Goal: Task Accomplishment & Management: Complete application form

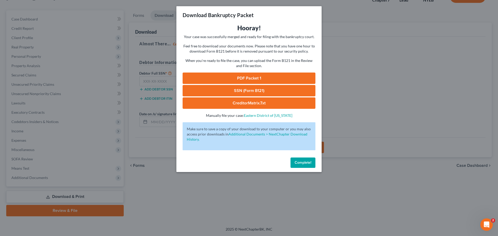
drag, startPoint x: 0, startPoint y: 0, endPoint x: 262, endPoint y: 78, distance: 272.9
click at [262, 78] on link "PDF Packet 1" at bounding box center [249, 78] width 133 height 11
click at [307, 163] on span "Complete!" at bounding box center [303, 163] width 17 height 4
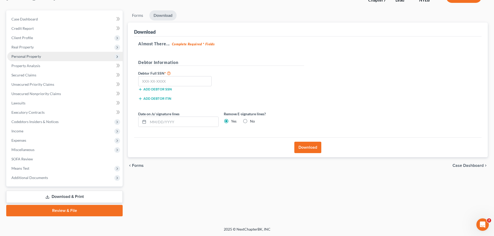
click at [16, 56] on span "Personal Property" at bounding box center [26, 56] width 30 height 4
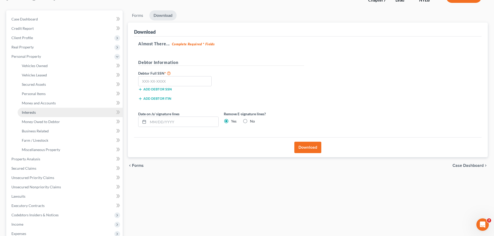
click at [31, 113] on span "Interests" at bounding box center [29, 112] width 14 height 4
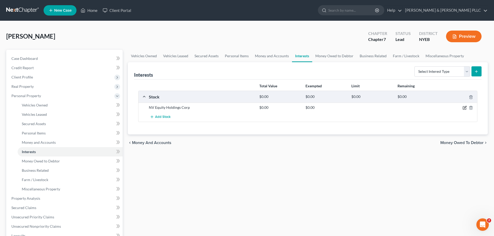
click at [465, 108] on icon "button" at bounding box center [465, 107] width 2 height 2
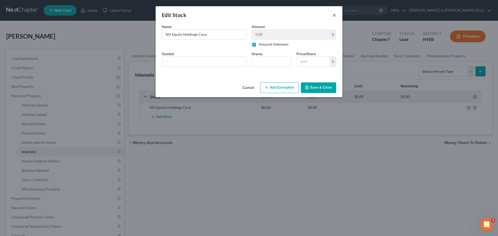
click at [335, 15] on button "×" at bounding box center [335, 15] width 4 height 6
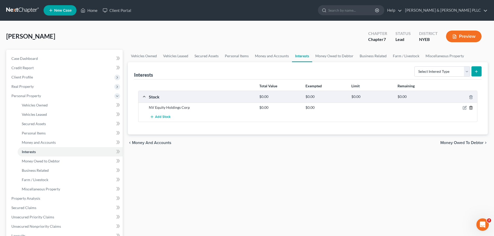
click at [472, 108] on icon "button" at bounding box center [471, 108] width 4 height 4
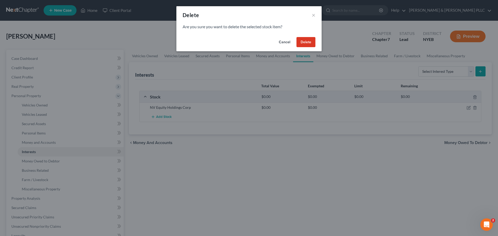
click at [304, 39] on button "Delete" at bounding box center [306, 42] width 19 height 10
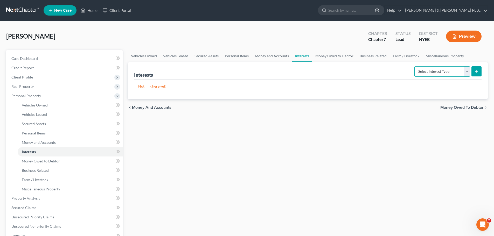
click at [467, 72] on select "Select Interest Type 401K Annuity Bond Education IRA Government Bond Government…" at bounding box center [443, 71] width 56 height 10
select select "incorporated_business"
click at [415, 66] on select "Select Interest Type 401K Annuity Bond Education IRA Government Bond Government…" at bounding box center [443, 71] width 56 height 10
click at [477, 72] on icon "submit" at bounding box center [477, 72] width 4 height 4
click at [477, 71] on icon "submit" at bounding box center [477, 72] width 4 height 4
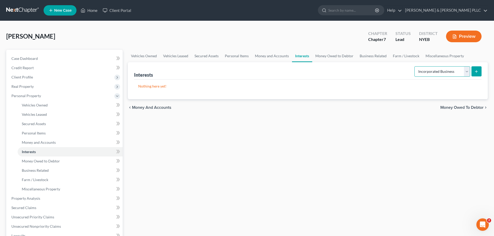
click at [438, 71] on select "Select Interest Type 401K Annuity Bond Education IRA Government Bond Government…" at bounding box center [443, 71] width 56 height 10
click at [415, 66] on select "Select Interest Type 401K Annuity Bond Education IRA Government Bond Government…" at bounding box center [443, 71] width 56 height 10
click at [155, 87] on p "Nothing here yet!" at bounding box center [307, 86] width 339 height 5
click at [149, 82] on div "Nothing here yet!" at bounding box center [308, 90] width 348 height 20
click at [148, 84] on p "Nothing here yet!" at bounding box center [307, 86] width 339 height 5
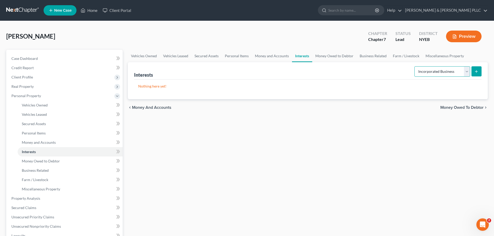
click at [470, 70] on select "Select Interest Type 401K Annuity Bond Education IRA Government Bond Government…" at bounding box center [443, 71] width 56 height 10
click at [415, 66] on select "Select Interest Type 401K Annuity Bond Education IRA Government Bond Government…" at bounding box center [443, 71] width 56 height 10
click at [476, 72] on icon "submit" at bounding box center [477, 72] width 4 height 4
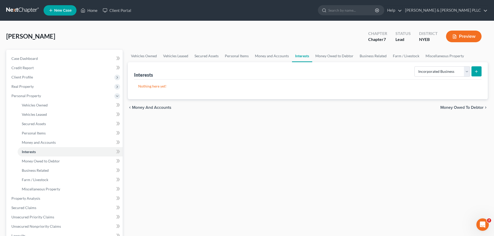
click at [476, 72] on icon "submit" at bounding box center [477, 72] width 4 height 4
click at [467, 71] on select "Select Interest Type 401K Annuity Bond Education IRA Government Bond Government…" at bounding box center [443, 71] width 56 height 10
select select "incorporated_business"
click at [415, 66] on select "Select Interest Type 401K Annuity Bond Education IRA Government Bond Government…" at bounding box center [443, 71] width 56 height 10
click at [476, 72] on icon "submit" at bounding box center [477, 72] width 4 height 4
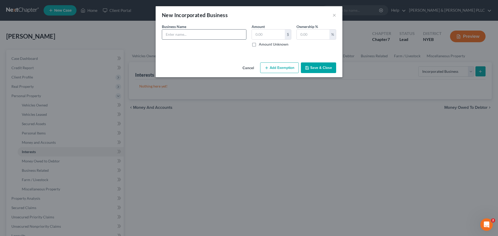
click at [176, 36] on input "text" at bounding box center [204, 35] width 84 height 10
type input "NV Equity Holdings Corp."
click at [259, 44] on label "Amount Unknown" at bounding box center [274, 44] width 30 height 5
click at [261, 44] on input "Amount Unknown" at bounding box center [262, 43] width 3 height 3
checkbox input "true"
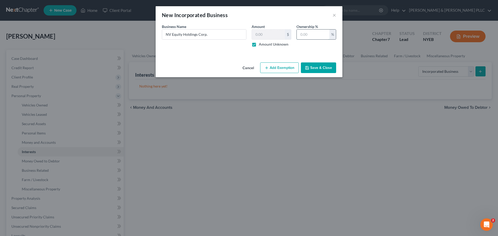
click at [306, 33] on input "text" at bounding box center [313, 35] width 33 height 10
type input "100"
click at [318, 67] on button "Save & Close" at bounding box center [318, 68] width 35 height 11
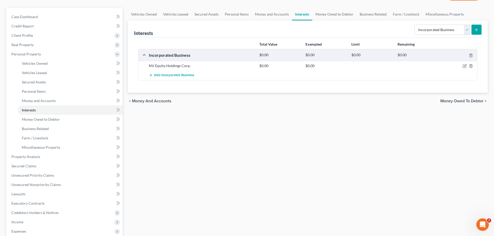
scroll to position [133, 0]
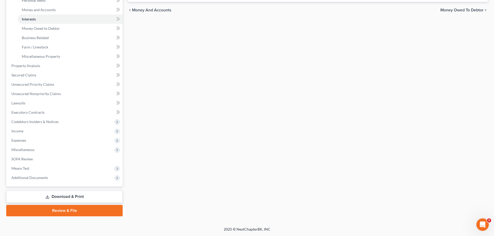
click at [67, 197] on link "Download & Print" at bounding box center [64, 197] width 116 height 12
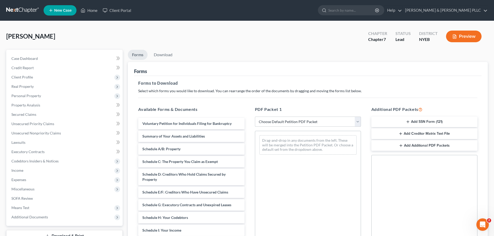
click at [310, 120] on select "Choose Default Petition PDF Packet Complete Bankruptcy Petition (all forms and …" at bounding box center [308, 122] width 106 height 10
select select "0"
click at [255, 117] on select "Choose Default Petition PDF Packet Complete Bankruptcy Petition (all forms and …" at bounding box center [308, 122] width 106 height 10
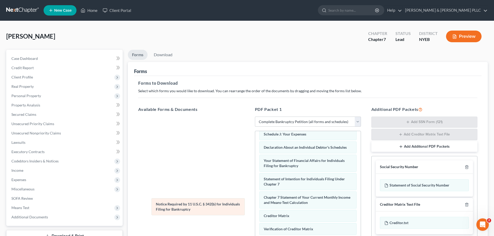
scroll to position [147, 0]
drag, startPoint x: 291, startPoint y: 225, endPoint x: 175, endPoint y: 203, distance: 118.1
click at [255, 203] on div "Notice Required by 11 U.S.C. § 342(b) for Individuals Filing for Bankruptcy Vol…" at bounding box center [308, 132] width 106 height 284
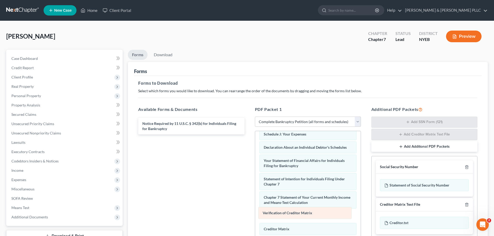
drag, startPoint x: 269, startPoint y: 229, endPoint x: 268, endPoint y: 213, distance: 16.1
click at [268, 213] on div "Verification of Creditor Matrix Voluntary Petition for Individuals Filing for B…" at bounding box center [308, 132] width 106 height 284
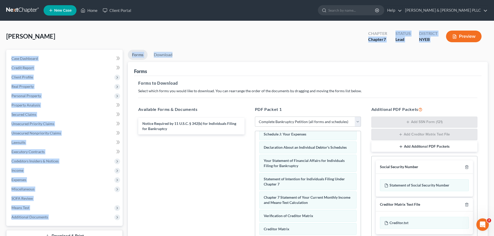
drag, startPoint x: 272, startPoint y: 51, endPoint x: 278, endPoint y: 42, distance: 11.0
click at [278, 42] on div "[PERSON_NAME] Upgraded Chapter Chapter 7 Status Lead District NYEB Preview Peti…" at bounding box center [247, 166] width 482 height 278
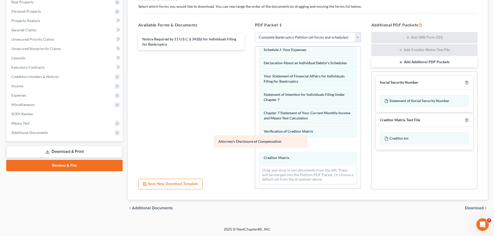
scroll to position [134, 0]
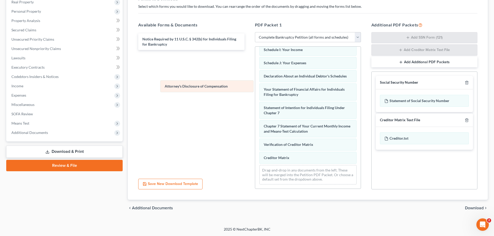
drag, startPoint x: 275, startPoint y: 156, endPoint x: 149, endPoint y: 57, distance: 160.6
click at [255, 57] on div "Attorney's Disclosure of Compensation Voluntary Petition for Individuals Filing…" at bounding box center [308, 53] width 106 height 271
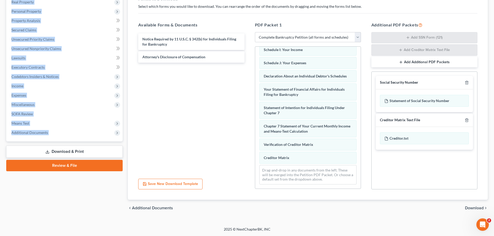
click at [477, 209] on span "Download" at bounding box center [474, 208] width 19 height 4
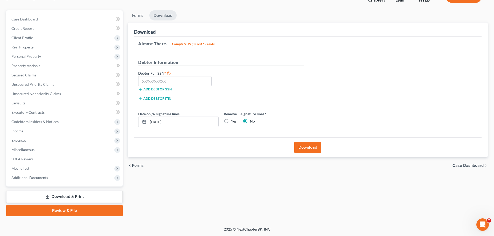
click at [231, 122] on label "Yes" at bounding box center [233, 121] width 5 height 5
click at [233, 122] on input "Yes" at bounding box center [234, 120] width 3 height 3
radio input "true"
radio input "false"
drag, startPoint x: 195, startPoint y: 119, endPoint x: 137, endPoint y: 113, distance: 58.4
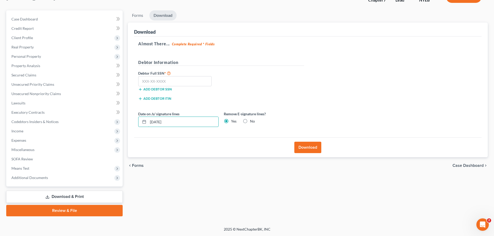
click at [137, 113] on div "Date on /s/ signature lines [DATE]" at bounding box center [179, 119] width 86 height 16
click at [301, 148] on button "Download" at bounding box center [307, 147] width 27 height 11
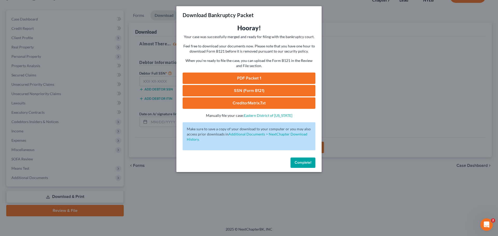
click at [244, 77] on link "PDF Packet 1" at bounding box center [249, 78] width 133 height 11
drag, startPoint x: 255, startPoint y: 101, endPoint x: 259, endPoint y: 99, distance: 4.7
click at [255, 101] on link "CreditorMatrix.txt" at bounding box center [249, 103] width 133 height 11
